Goal: Book appointment/travel/reservation

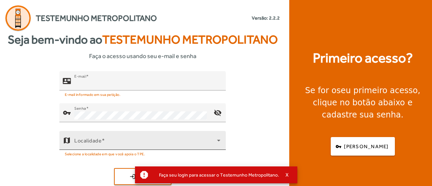
type input "**********"
click at [102, 137] on span at bounding box center [102, 140] width 3 height 6
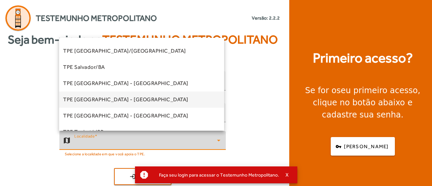
scroll to position [169, 0]
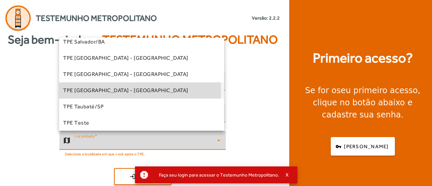
click at [120, 90] on span "TPE [GEOGRAPHIC_DATA] - [GEOGRAPHIC_DATA]" at bounding box center [125, 90] width 125 height 8
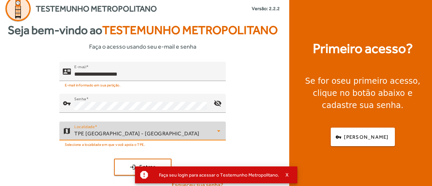
scroll to position [17, 0]
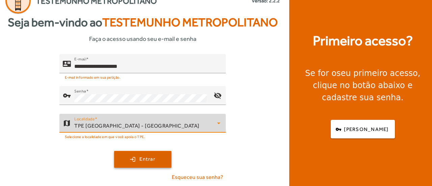
click at [143, 155] on span "Entrar" at bounding box center [147, 159] width 16 height 8
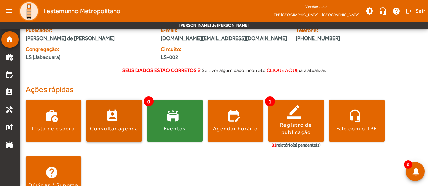
scroll to position [43, 0]
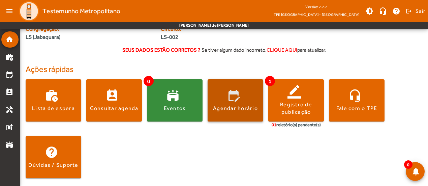
click at [238, 103] on span at bounding box center [236, 100] width 56 height 16
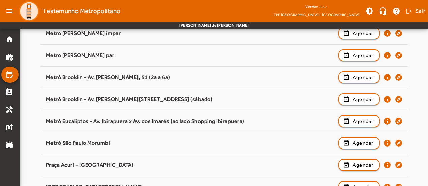
scroll to position [270, 0]
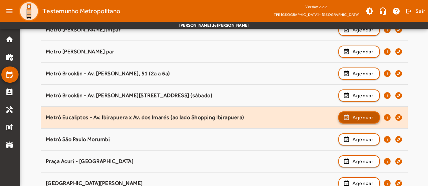
click at [353, 115] on span "Agendar" at bounding box center [363, 117] width 21 height 8
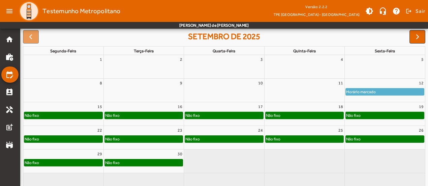
scroll to position [101, 0]
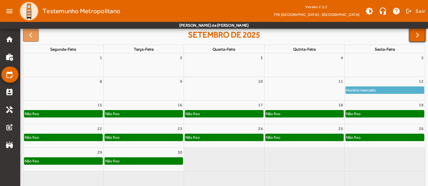
click at [416, 35] on span "button" at bounding box center [418, 35] width 8 height 8
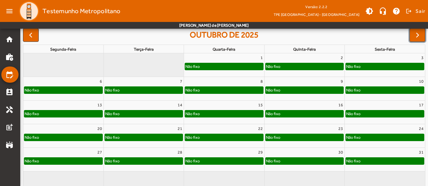
click at [389, 90] on div "Não fixo" at bounding box center [385, 90] width 78 height 7
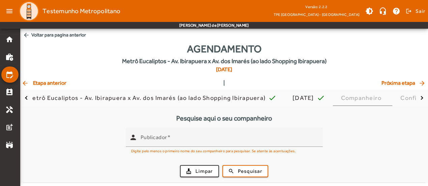
scroll to position [0, 0]
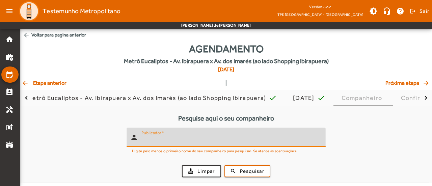
click at [174, 143] on input "Publicador" at bounding box center [230, 140] width 179 height 8
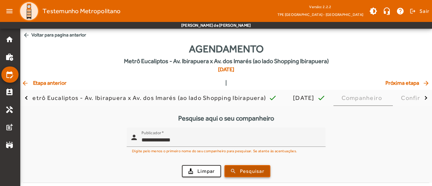
click at [254, 172] on span "Pesquisar" at bounding box center [252, 171] width 24 height 8
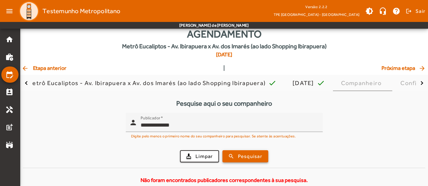
scroll to position [23, 0]
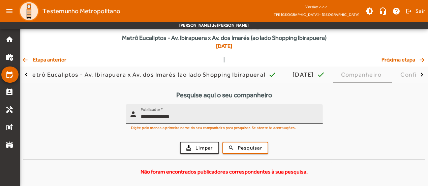
click at [182, 116] on input "**********" at bounding box center [229, 117] width 177 height 8
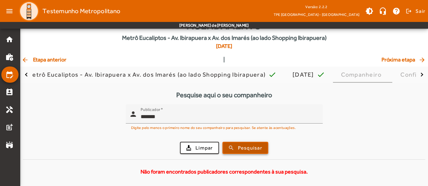
click at [248, 148] on span "Pesquisar" at bounding box center [250, 148] width 24 height 8
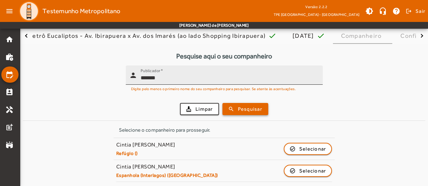
scroll to position [62, 0]
click at [163, 79] on input "******" at bounding box center [229, 78] width 177 height 8
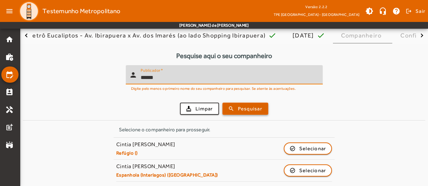
type input "******"
click at [248, 112] on span "submit" at bounding box center [245, 108] width 45 height 16
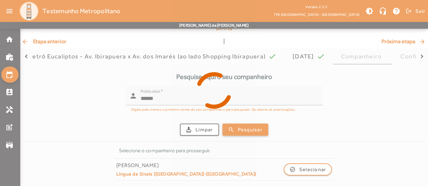
scroll to position [40, 0]
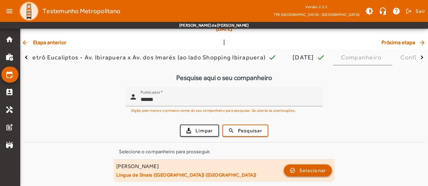
click at [304, 170] on span "Selecionar" at bounding box center [312, 170] width 27 height 8
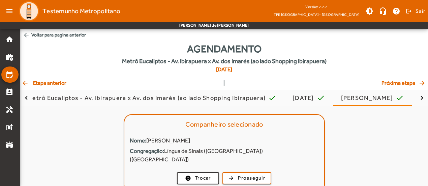
scroll to position [6, 0]
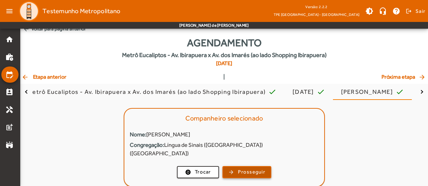
click at [260, 168] on span "Prosseguir" at bounding box center [251, 172] width 27 height 8
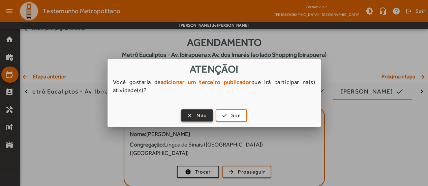
click at [193, 116] on span "button" at bounding box center [197, 115] width 31 height 16
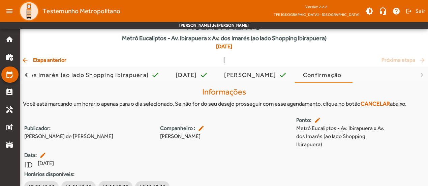
scroll to position [48, 0]
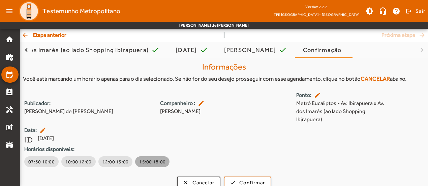
click at [139, 158] on span "15:00 18:00" at bounding box center [152, 161] width 26 height 7
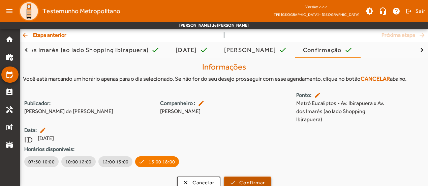
click at [251, 179] on span "Confirmar" at bounding box center [252, 183] width 26 height 8
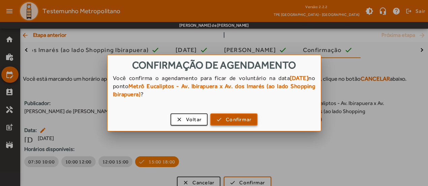
click at [234, 124] on button "check Confirmar" at bounding box center [233, 119] width 47 height 12
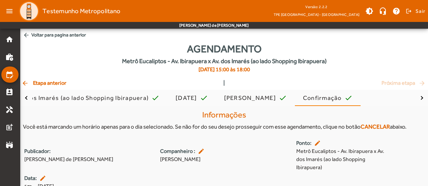
scroll to position [48, 0]
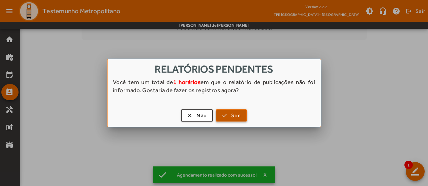
click at [221, 116] on span "button" at bounding box center [231, 115] width 30 height 16
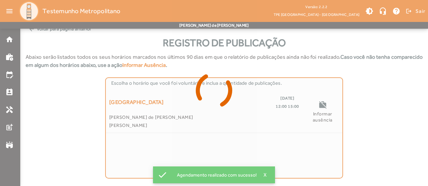
scroll to position [9, 0]
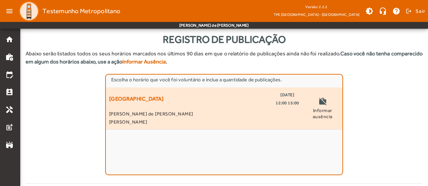
click at [319, 100] on mat-icon "work_off" at bounding box center [323, 102] width 8 height 10
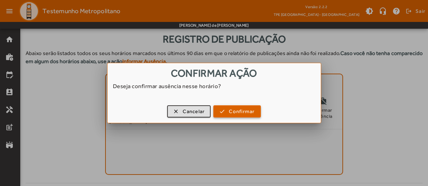
click at [240, 113] on span "Confirmar" at bounding box center [242, 112] width 26 height 8
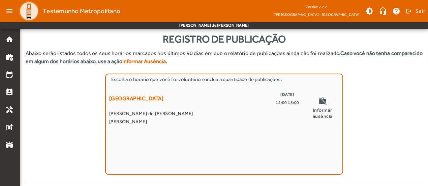
scroll to position [9, 0]
